Goal: Check status

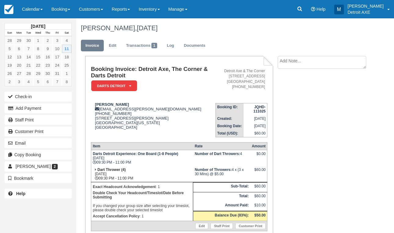
scroll to position [39, 0]
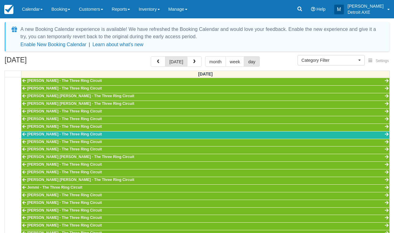
select select
click at [37, 16] on link "Calendar" at bounding box center [32, 9] width 29 height 18
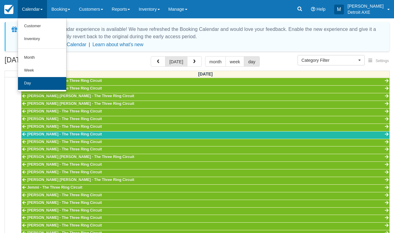
click at [43, 81] on link "Day" at bounding box center [42, 83] width 48 height 13
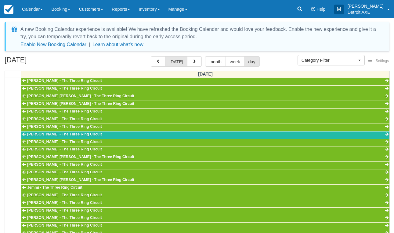
scroll to position [191, 0]
click at [337, 58] on span "Category Filter" at bounding box center [329, 60] width 55 height 6
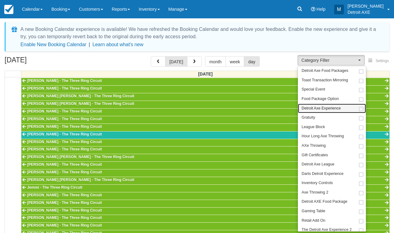
click at [329, 108] on span "Detroit Axe Experience" at bounding box center [321, 108] width 39 height 5
select select "14"
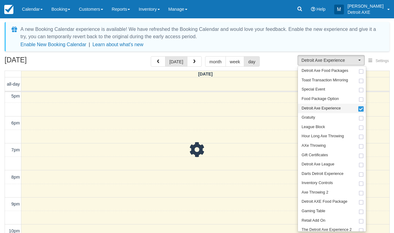
scroll to position [191, 0]
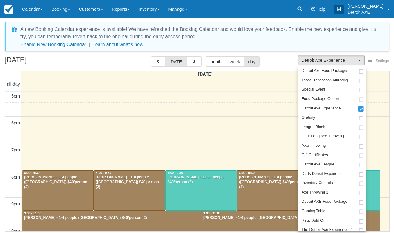
click at [284, 57] on div "[DATE] [DATE] month week day" at bounding box center [197, 62] width 385 height 13
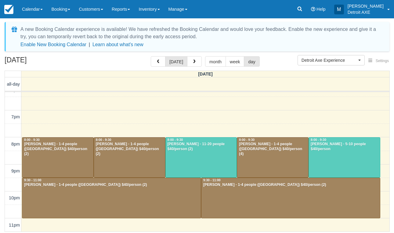
scroll to position [224, 0]
click at [64, 202] on div at bounding box center [111, 198] width 179 height 40
